Goal: Task Accomplishment & Management: Use online tool/utility

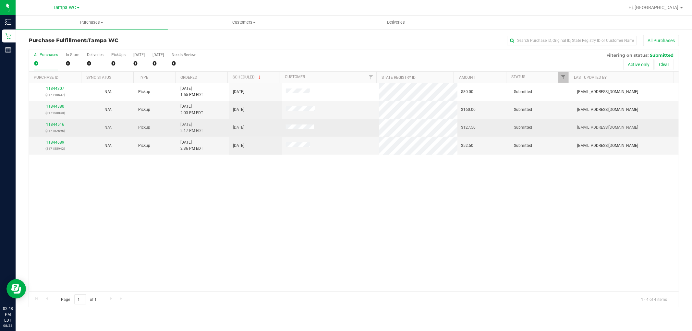
click at [54, 127] on div "11844516 (317152695)" at bounding box center [55, 128] width 45 height 12
click at [55, 125] on link "11844516" at bounding box center [55, 124] width 18 height 5
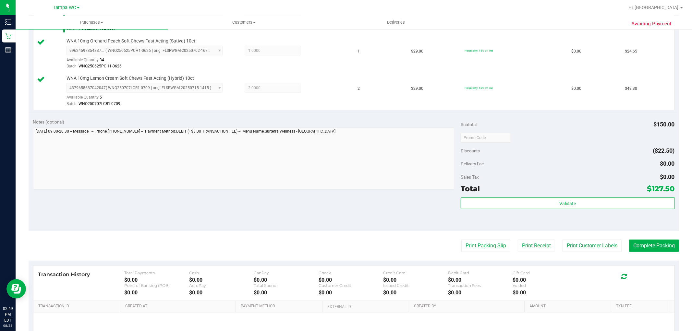
scroll to position [312, 0]
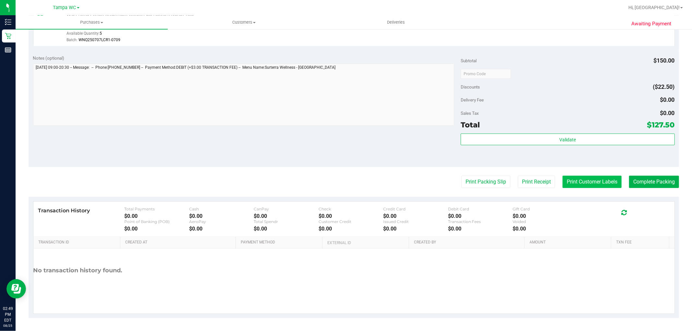
click at [574, 186] on button "Print Customer Labels" at bounding box center [591, 182] width 59 height 12
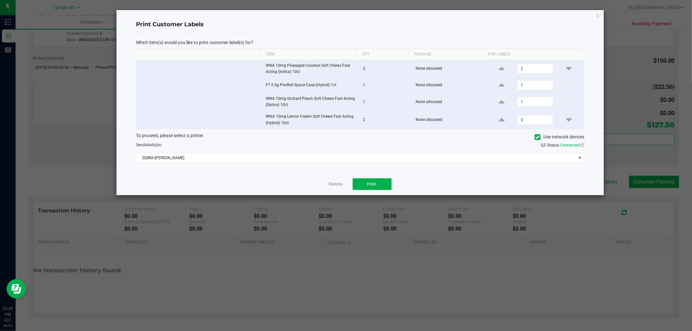
click at [355, 153] on div "To proceed, please select a printer. Use network devices Send label(s) to: QZ S…" at bounding box center [360, 147] width 448 height 31
click at [376, 189] on button "Print" at bounding box center [371, 184] width 39 height 12
click at [598, 14] on icon "button" at bounding box center [597, 16] width 5 height 8
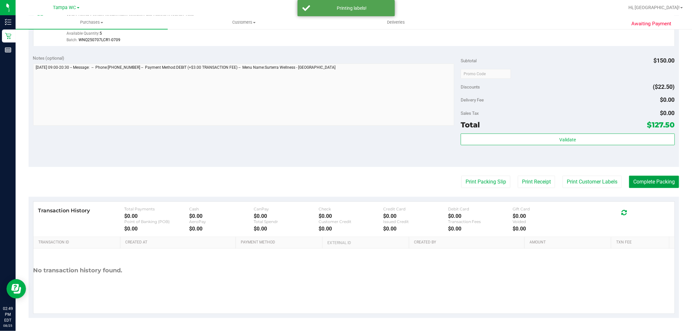
drag, startPoint x: 655, startPoint y: 179, endPoint x: 294, endPoint y: 125, distance: 365.3
click at [655, 179] on button "Complete Packing" at bounding box center [654, 182] width 50 height 12
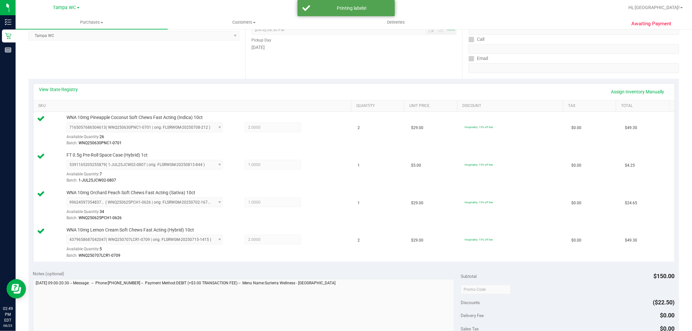
scroll to position [0, 0]
